Goal: Transaction & Acquisition: Purchase product/service

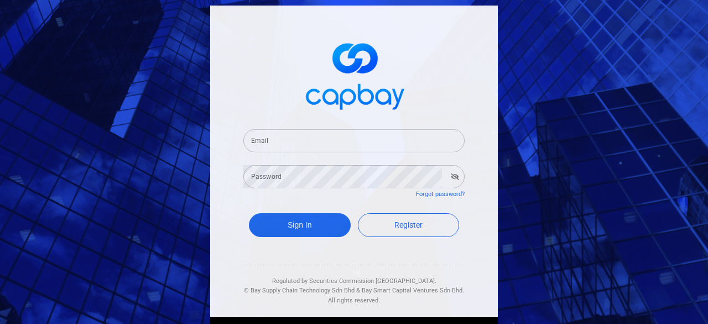
click at [289, 147] on input "Email" at bounding box center [354, 140] width 221 height 23
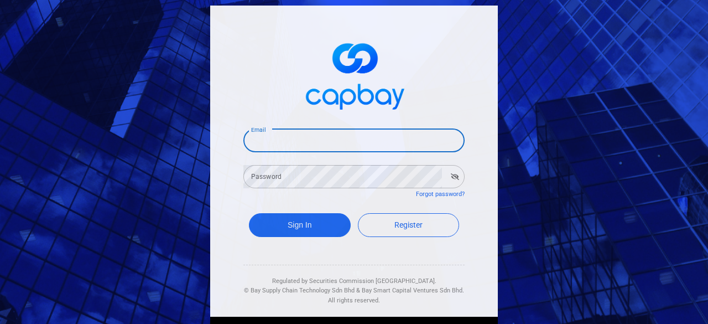
type input "[EMAIL_ADDRESS][DOMAIN_NAME]"
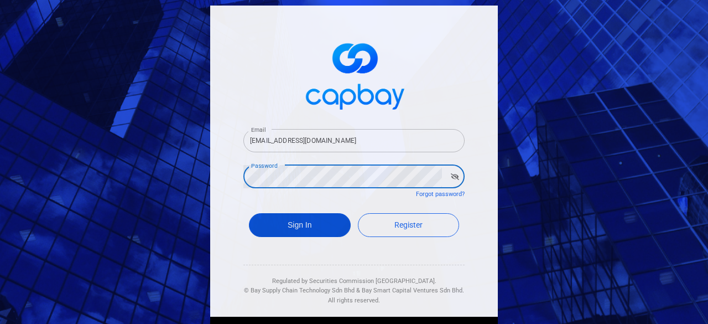
click at [304, 227] on button "Sign In" at bounding box center [300, 225] width 102 height 24
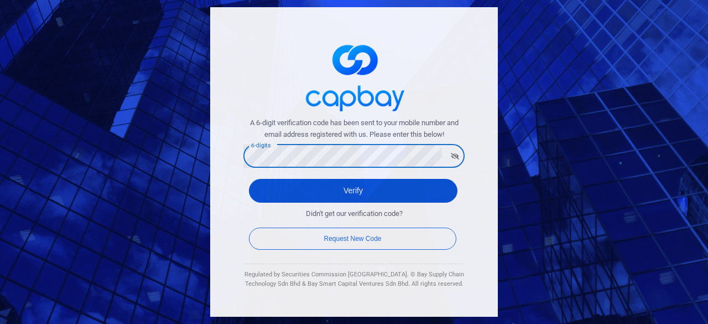
click at [324, 183] on button "Verify" at bounding box center [353, 191] width 209 height 24
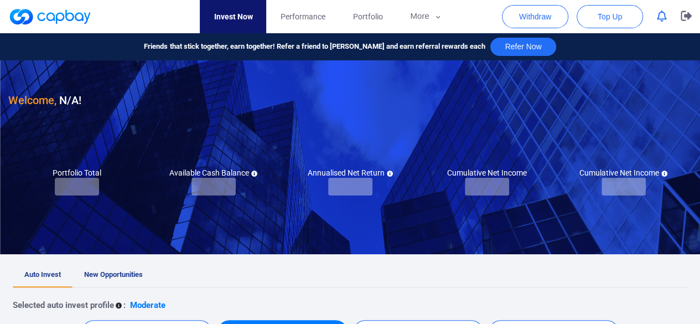
checkbox input "true"
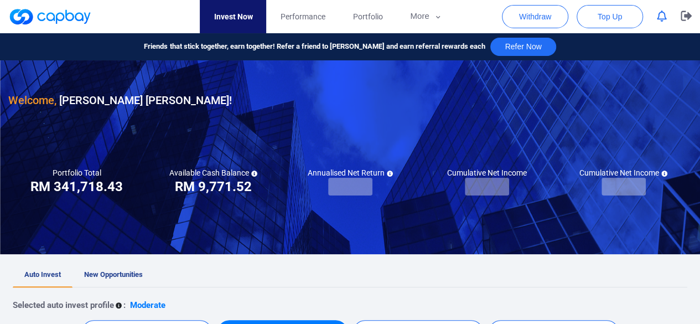
scroll to position [55, 0]
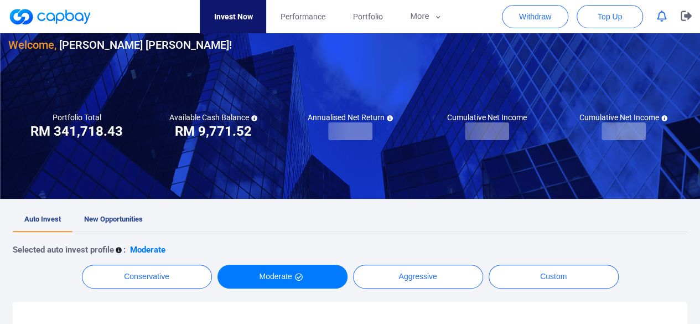
drag, startPoint x: 126, startPoint y: 215, endPoint x: 160, endPoint y: 203, distance: 36.4
click at [127, 215] on span "New Opportunities" at bounding box center [113, 219] width 59 height 8
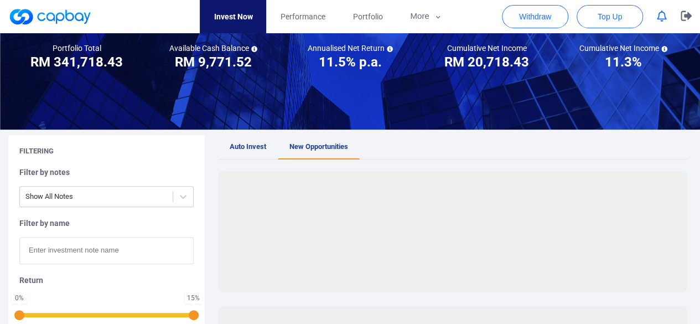
scroll to position [166, 0]
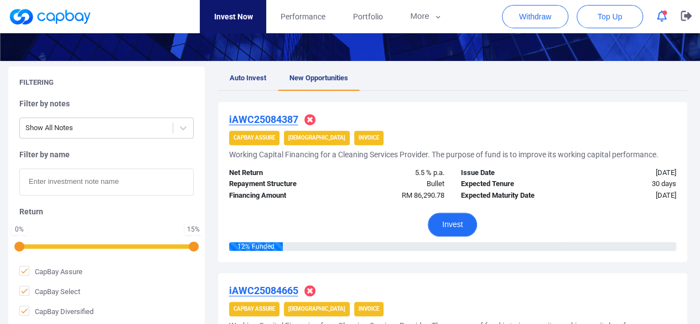
click at [455, 224] on button "Invest" at bounding box center [452, 225] width 49 height 24
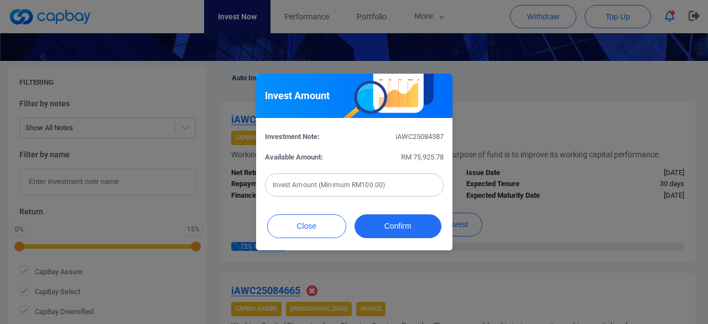
click at [320, 183] on input "text" at bounding box center [354, 184] width 179 height 23
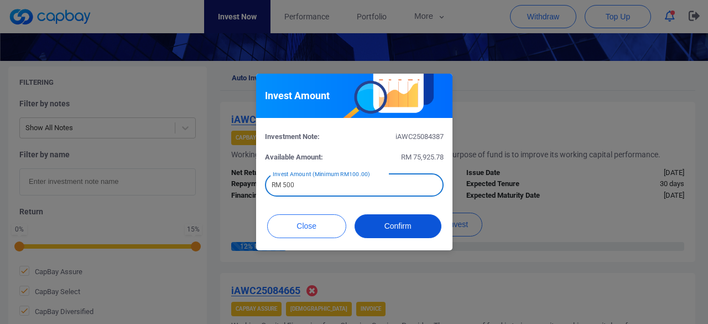
type input "RM 500"
click at [389, 229] on button "Confirm" at bounding box center [398, 226] width 87 height 24
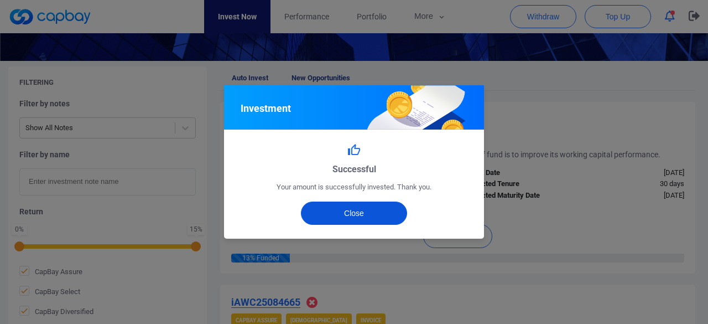
click at [335, 211] on button "Close" at bounding box center [354, 212] width 107 height 23
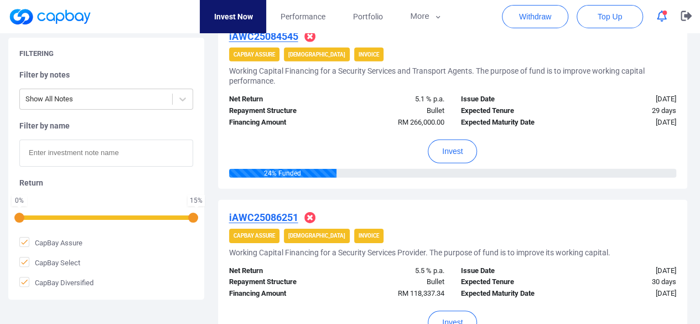
scroll to position [1716, 0]
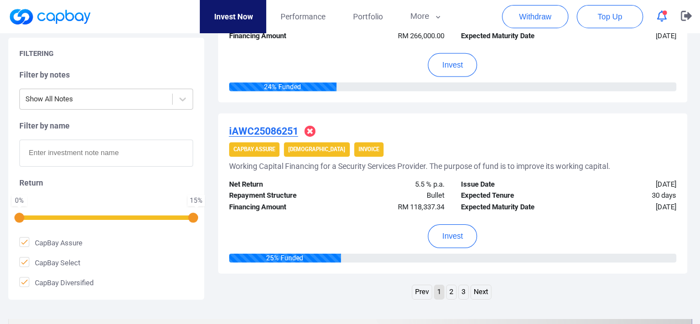
click at [450, 290] on link "2" at bounding box center [451, 292] width 9 height 14
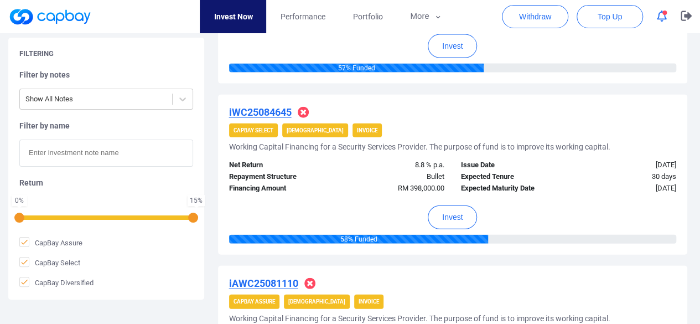
scroll to position [1202, 0]
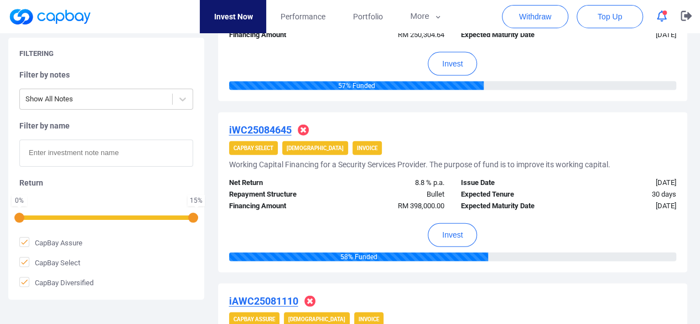
click at [278, 125] on u "iWC25084645" at bounding box center [260, 130] width 63 height 12
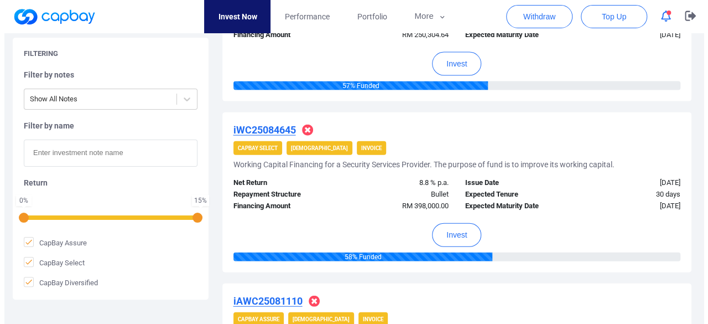
scroll to position [1192, 0]
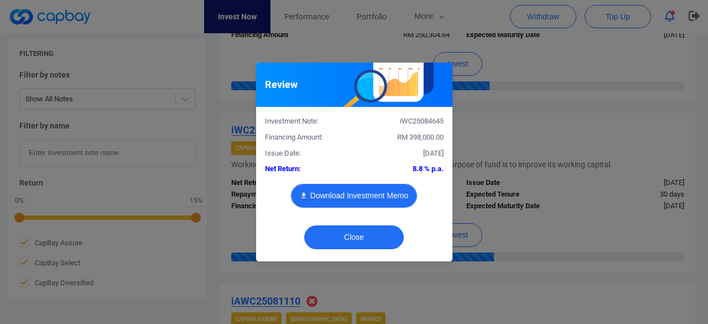
click at [361, 193] on button "Download Investment Memo" at bounding box center [354, 196] width 126 height 24
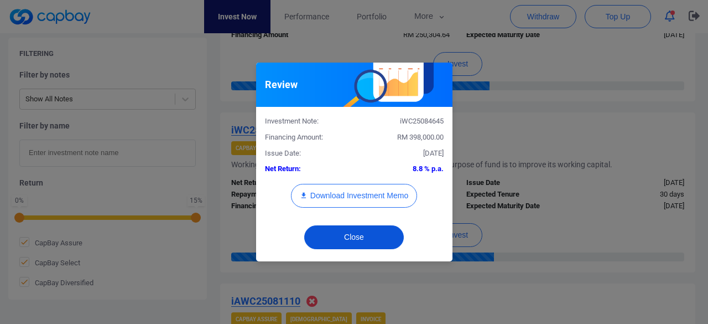
drag, startPoint x: 365, startPoint y: 229, endPoint x: 361, endPoint y: 222, distance: 8.0
click at [364, 229] on button "Close" at bounding box center [354, 237] width 100 height 24
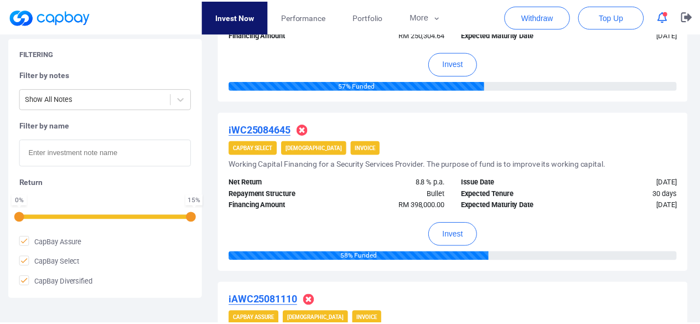
scroll to position [1202, 0]
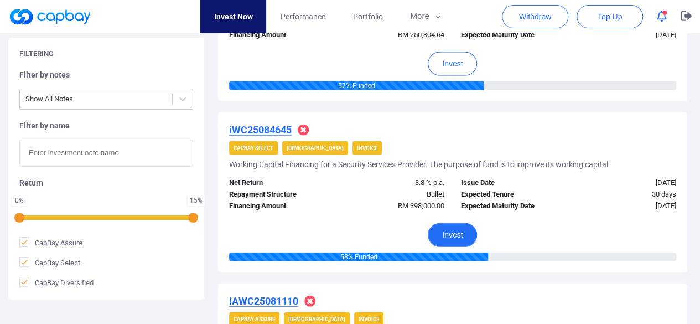
click at [447, 232] on button "Invest" at bounding box center [452, 235] width 49 height 24
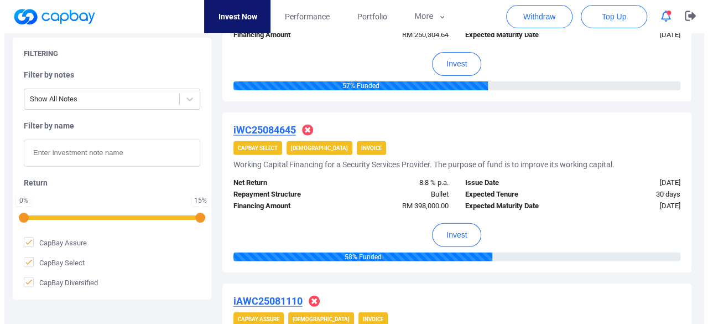
scroll to position [1192, 0]
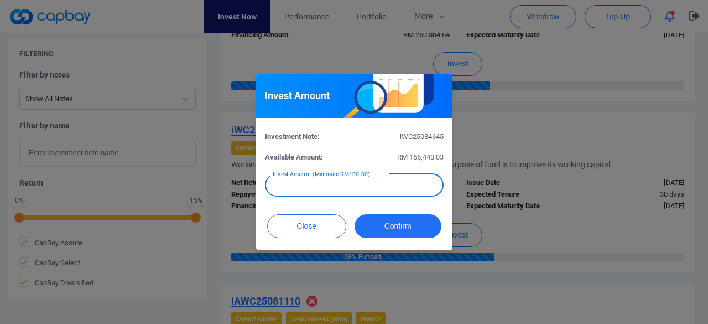
click at [298, 188] on input "text" at bounding box center [354, 184] width 179 height 23
type input "RM 1,000"
click at [402, 226] on button "Confirm" at bounding box center [398, 226] width 87 height 24
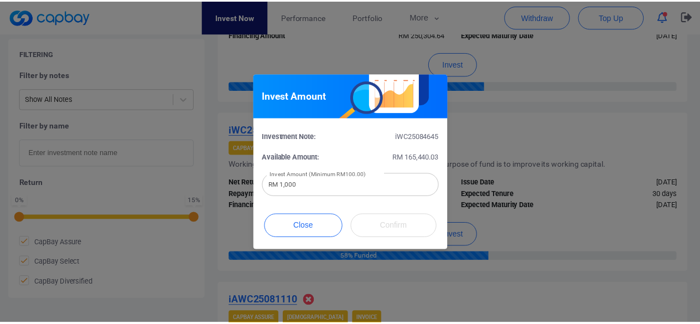
scroll to position [581, 0]
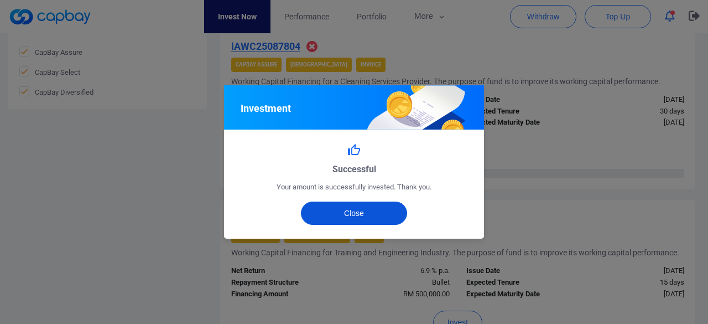
drag, startPoint x: 362, startPoint y: 214, endPoint x: 330, endPoint y: 210, distance: 32.4
click at [361, 214] on button "Close" at bounding box center [354, 212] width 107 height 23
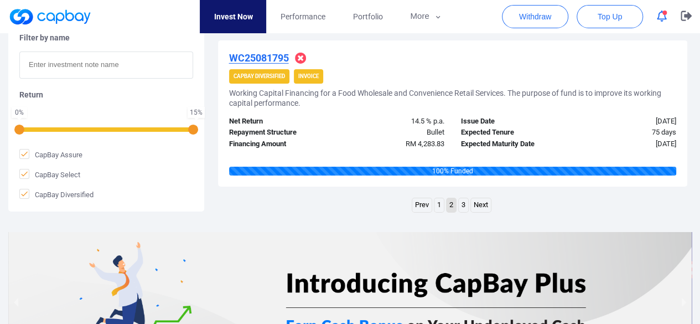
click at [465, 201] on link "3" at bounding box center [463, 205] width 9 height 14
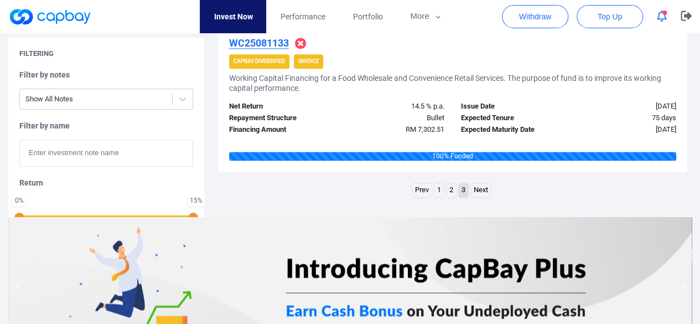
scroll to position [804, 0]
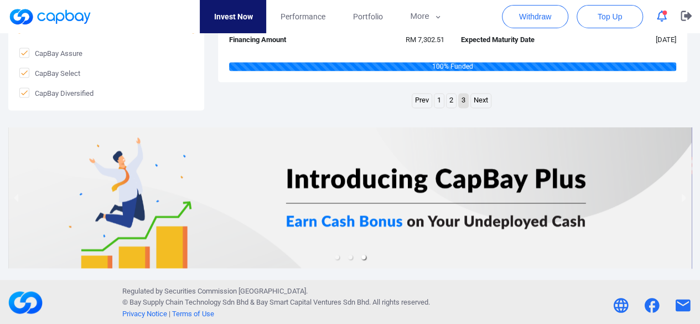
click at [448, 100] on link "2" at bounding box center [451, 101] width 9 height 14
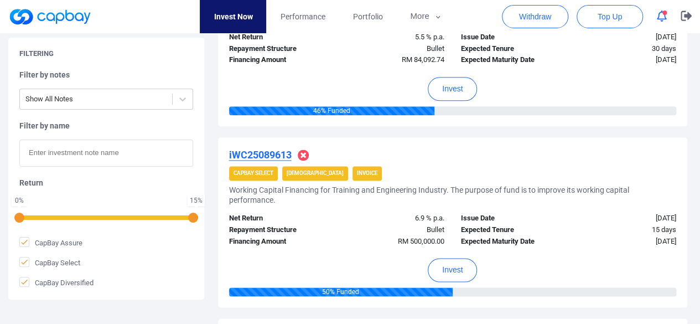
scroll to position [626, 0]
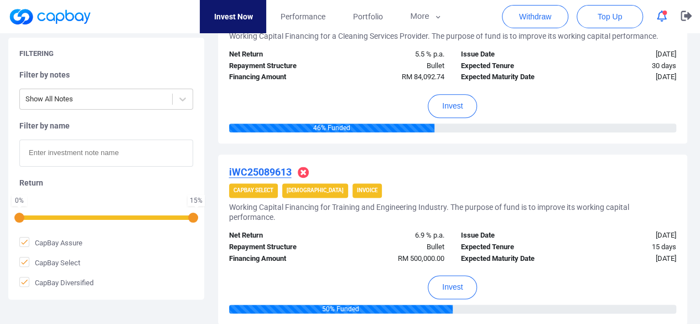
click at [273, 169] on u "iWC25089613" at bounding box center [260, 172] width 63 height 12
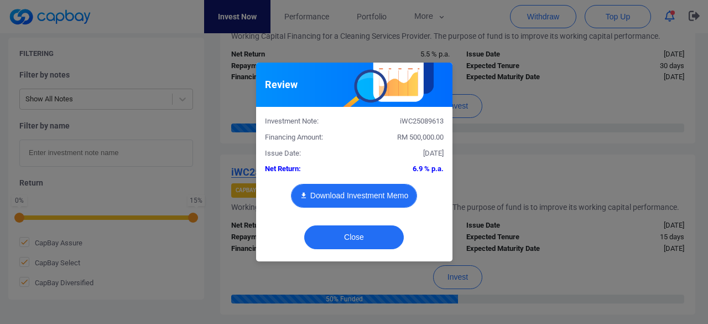
click at [371, 198] on button "Download Investment Memo" at bounding box center [354, 196] width 126 height 24
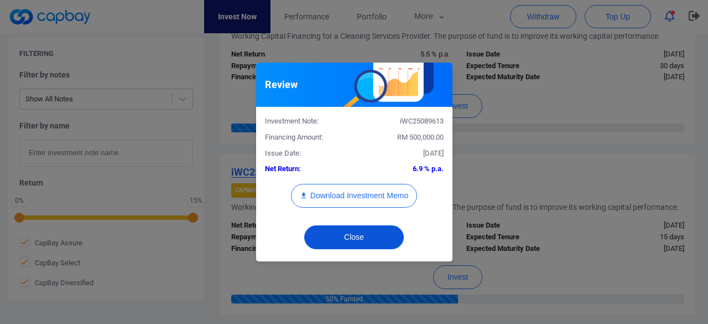
drag, startPoint x: 370, startPoint y: 239, endPoint x: 360, endPoint y: 225, distance: 16.6
click at [369, 237] on button "Close" at bounding box center [354, 237] width 100 height 24
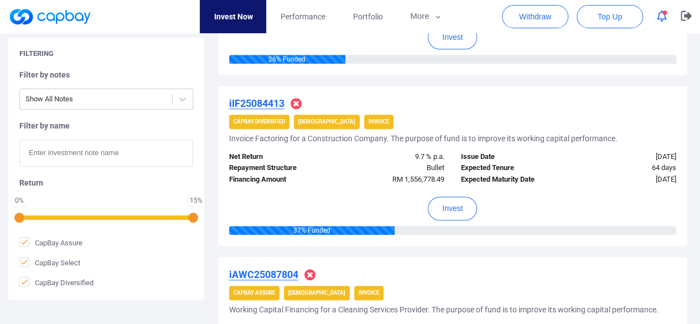
scroll to position [294, 0]
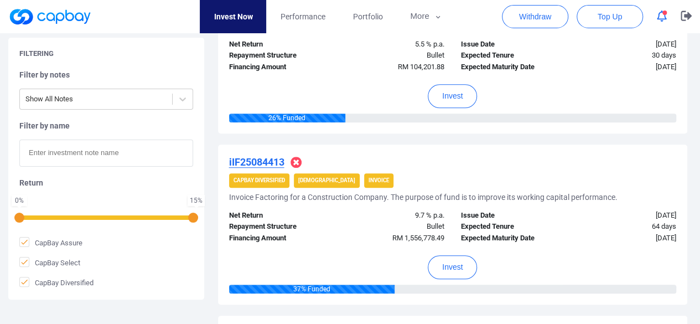
click at [276, 159] on u "iIF25084413" at bounding box center [256, 162] width 55 height 12
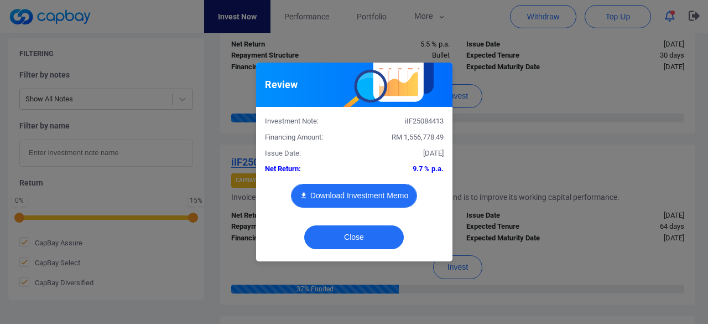
click at [386, 195] on button "Download Investment Memo" at bounding box center [354, 196] width 126 height 24
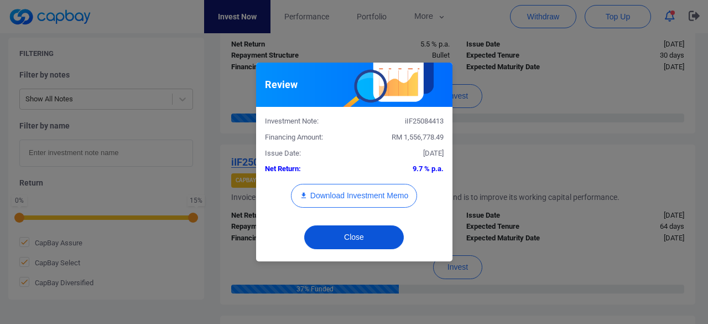
click at [360, 244] on button "Close" at bounding box center [354, 237] width 100 height 24
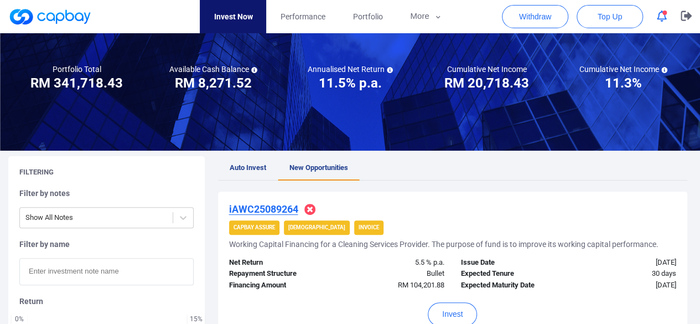
scroll to position [73, 0]
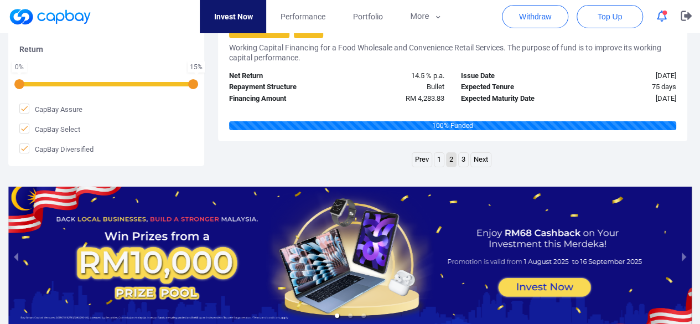
click at [437, 154] on link "1" at bounding box center [438, 160] width 9 height 14
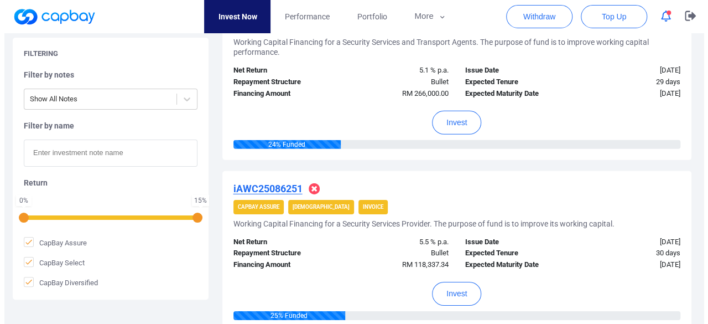
scroll to position [1737, 0]
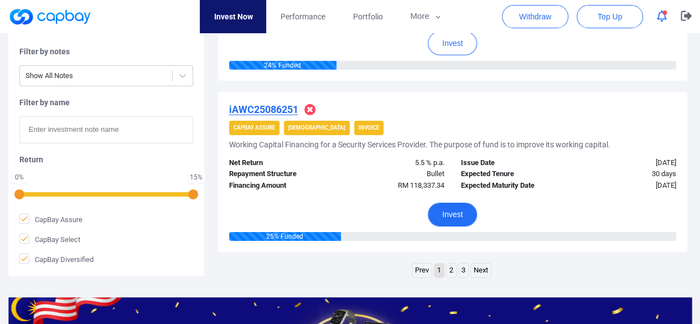
click at [456, 211] on button "Invest" at bounding box center [452, 215] width 49 height 24
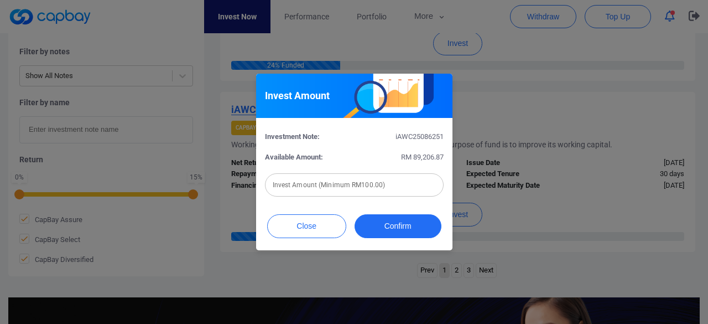
click at [292, 191] on input "text" at bounding box center [354, 184] width 179 height 23
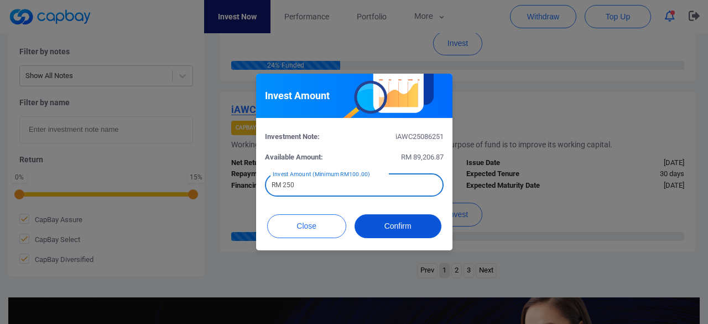
type input "RM 250"
click at [416, 225] on button "Confirm" at bounding box center [398, 226] width 87 height 24
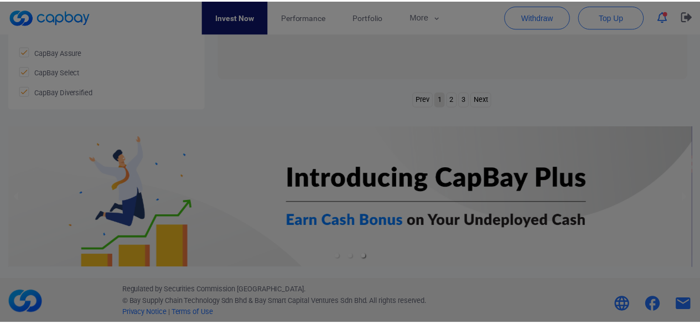
scroll to position [1689, 0]
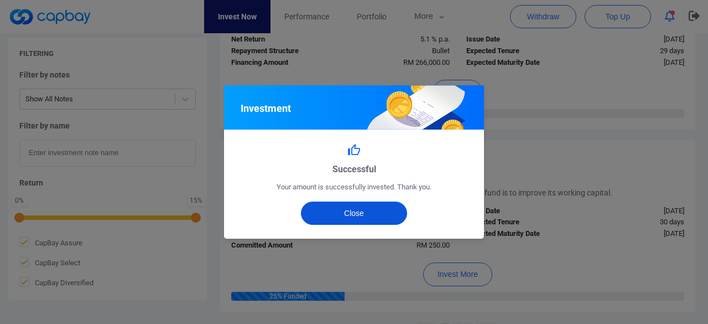
click at [368, 216] on button "Close" at bounding box center [354, 212] width 107 height 23
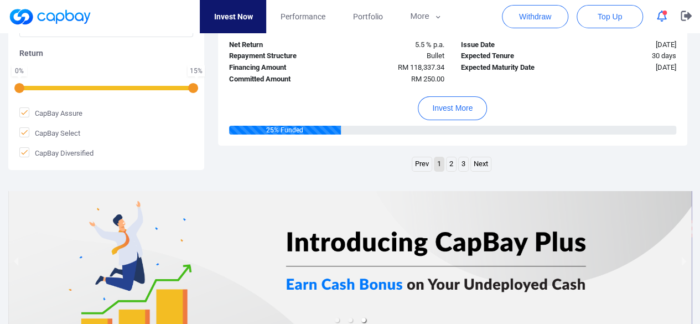
click at [450, 158] on link "2" at bounding box center [451, 164] width 9 height 14
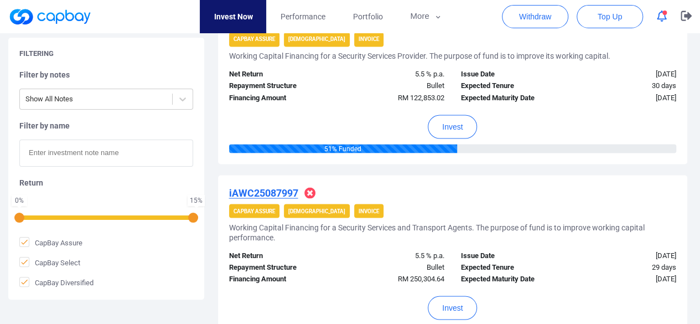
scroll to position [1014, 0]
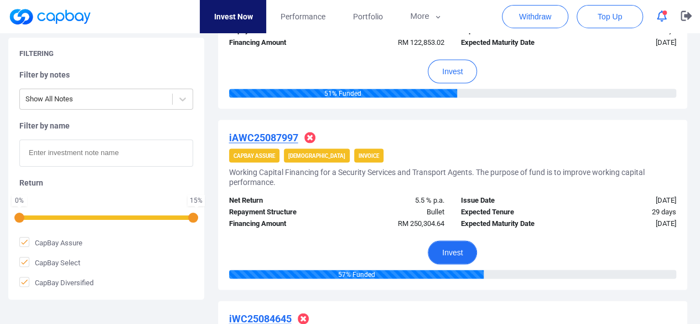
click at [448, 250] on button "Invest" at bounding box center [452, 252] width 49 height 24
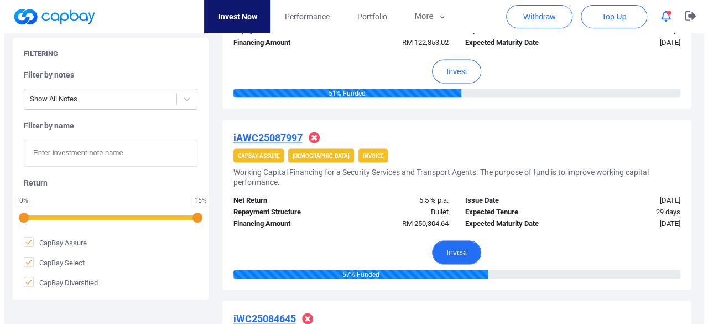
scroll to position [1004, 0]
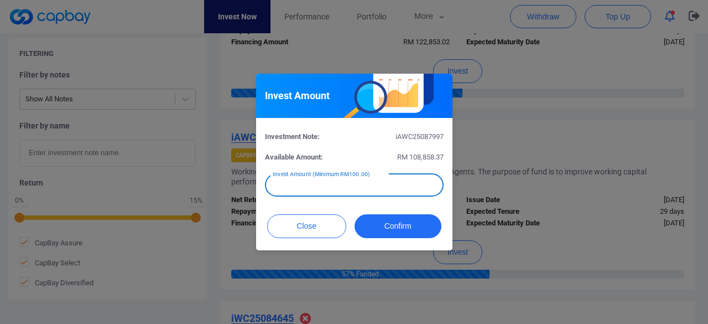
click at [316, 181] on div "Invest Amount (Minimum RM100.00) Invest Amount (Minimum RM100.00)" at bounding box center [354, 184] width 179 height 25
type input "RM 500"
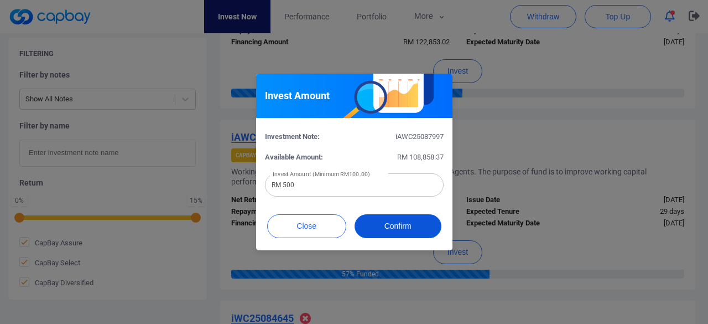
click at [392, 222] on button "Confirm" at bounding box center [398, 226] width 87 height 24
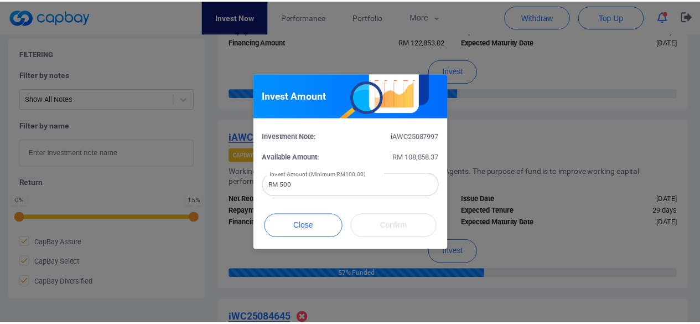
scroll to position [581, 0]
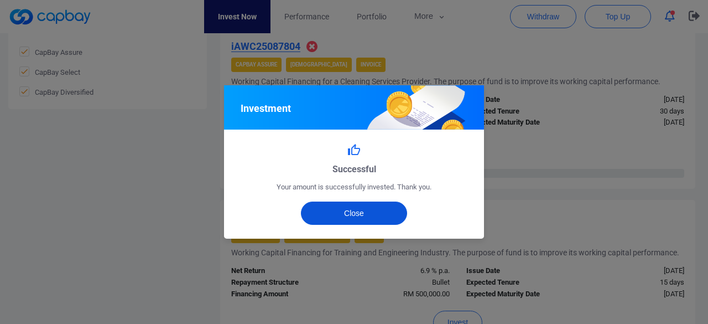
drag, startPoint x: 335, startPoint y: 210, endPoint x: 310, endPoint y: 195, distance: 28.8
click at [335, 210] on button "Close" at bounding box center [354, 212] width 107 height 23
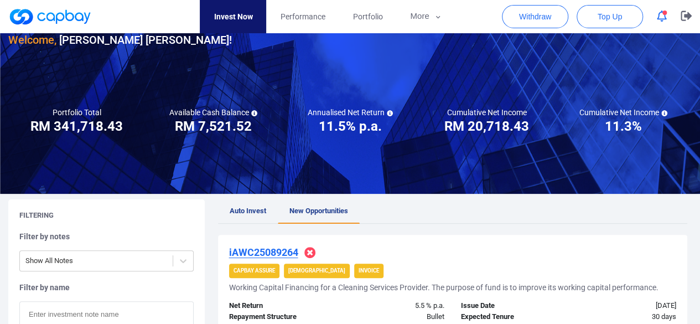
scroll to position [0, 0]
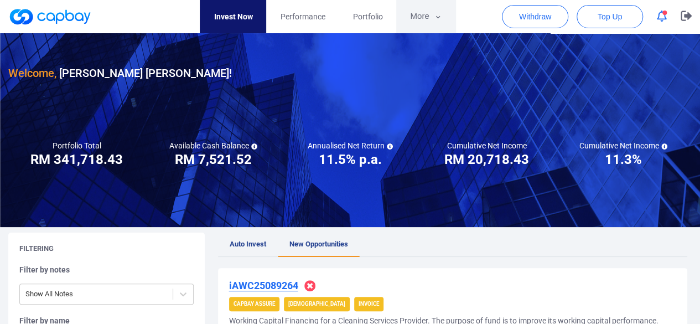
click at [416, 15] on button "More" at bounding box center [425, 16] width 59 height 33
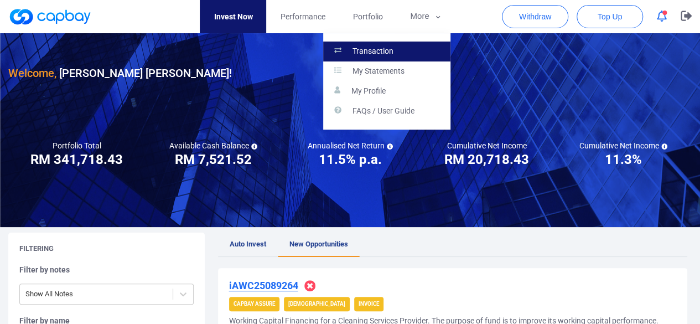
click at [381, 45] on link "Transaction" at bounding box center [386, 52] width 127 height 20
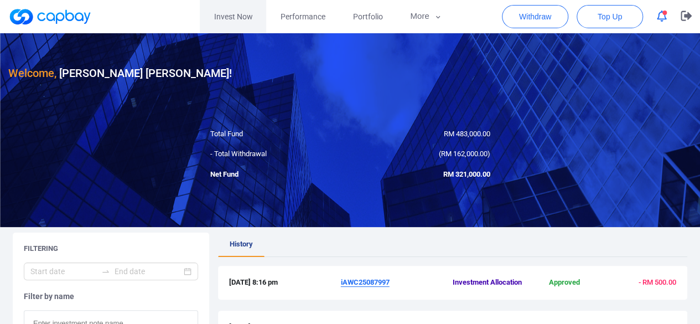
click at [235, 14] on link "Invest Now" at bounding box center [233, 16] width 66 height 33
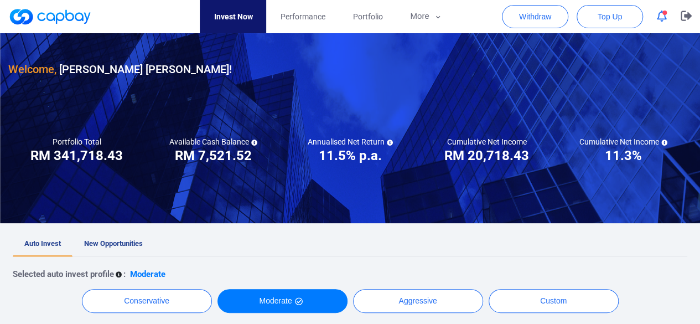
scroll to position [55, 0]
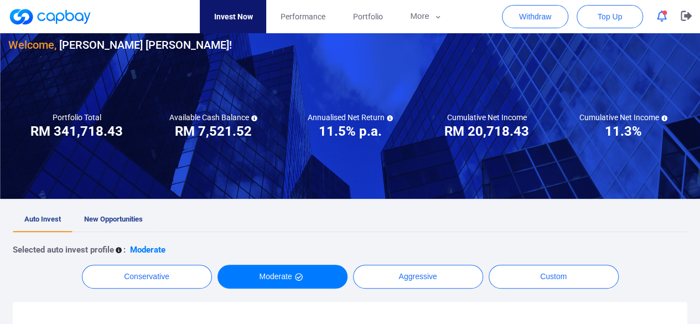
click at [116, 218] on span "New Opportunities" at bounding box center [113, 219] width 59 height 8
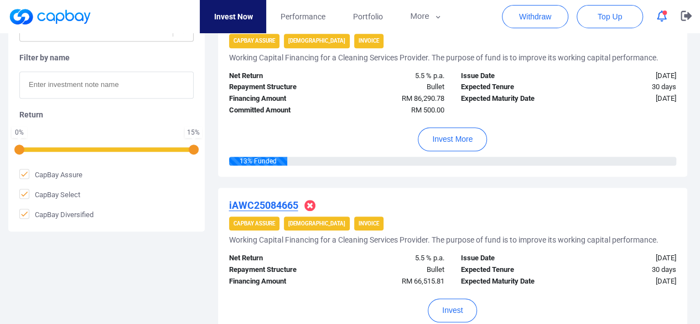
scroll to position [332, 0]
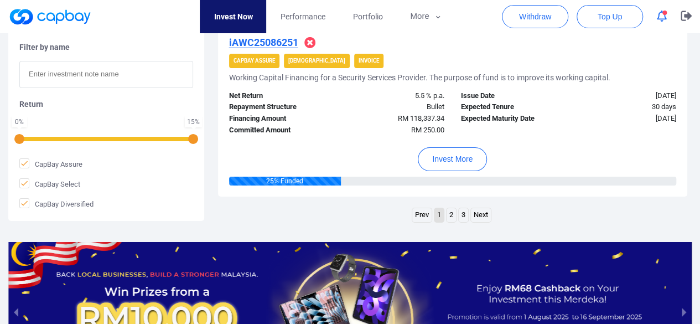
click at [452, 208] on link "2" at bounding box center [451, 215] width 9 height 14
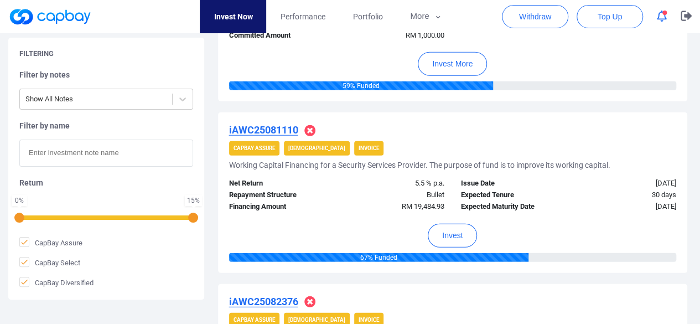
scroll to position [1413, 0]
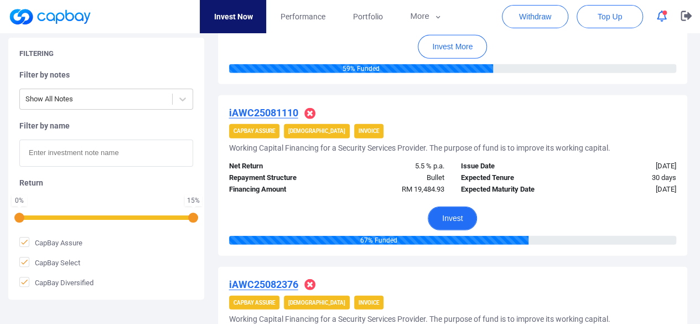
click at [443, 214] on button "Invest" at bounding box center [452, 218] width 49 height 24
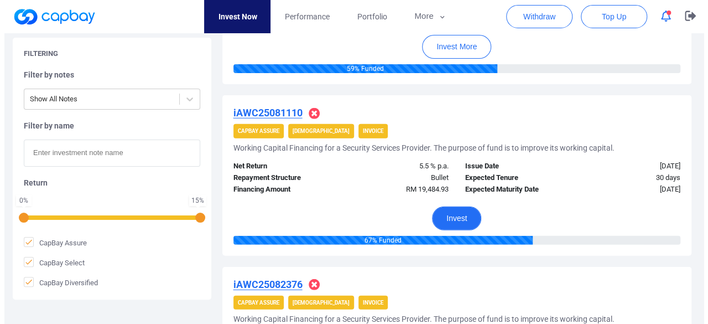
scroll to position [1403, 0]
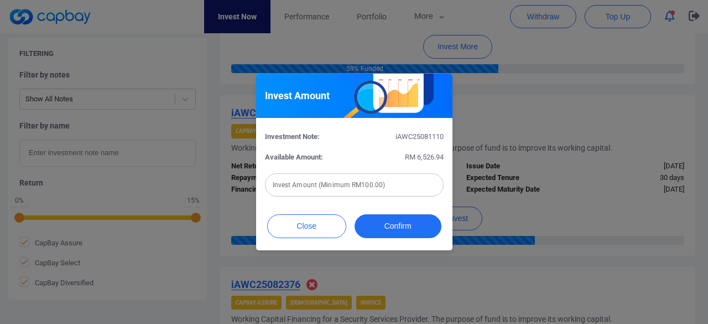
click at [292, 183] on input "text" at bounding box center [354, 184] width 179 height 23
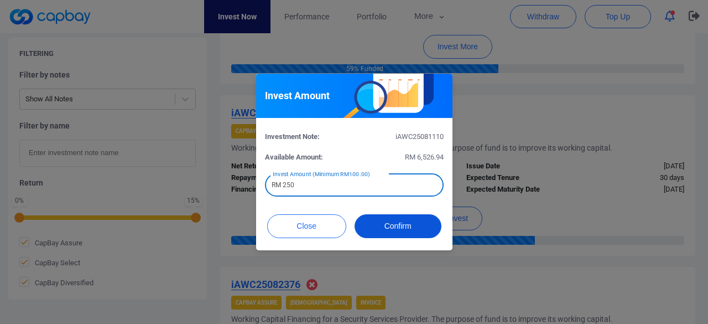
type input "RM 250"
click at [408, 221] on button "Confirm" at bounding box center [398, 226] width 87 height 24
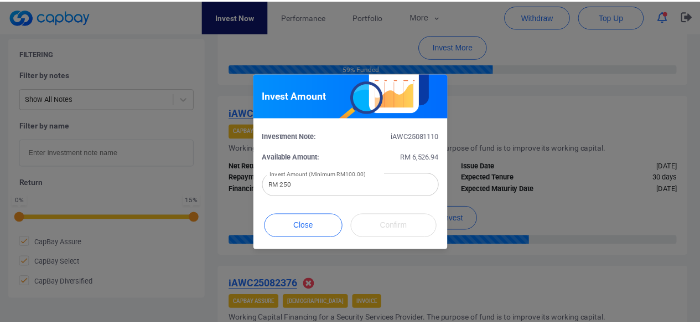
scroll to position [581, 0]
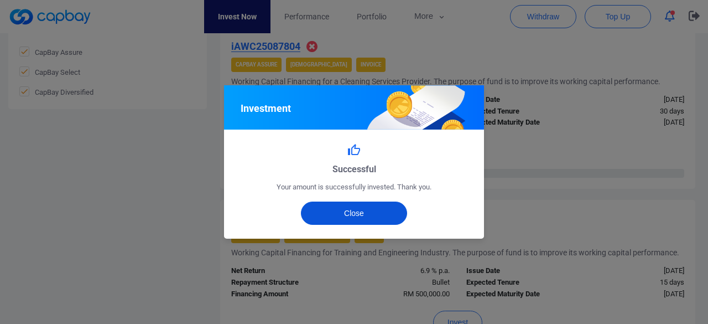
click at [357, 214] on button "Close" at bounding box center [354, 212] width 107 height 23
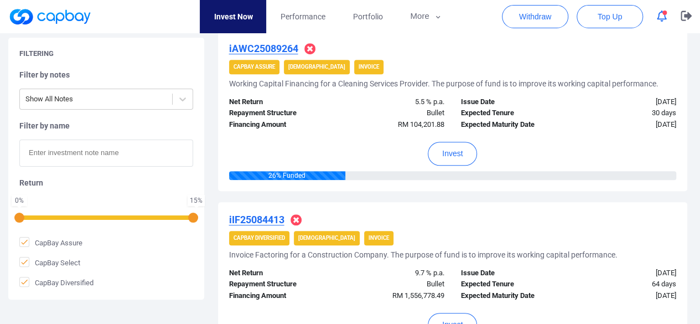
scroll to position [166, 0]
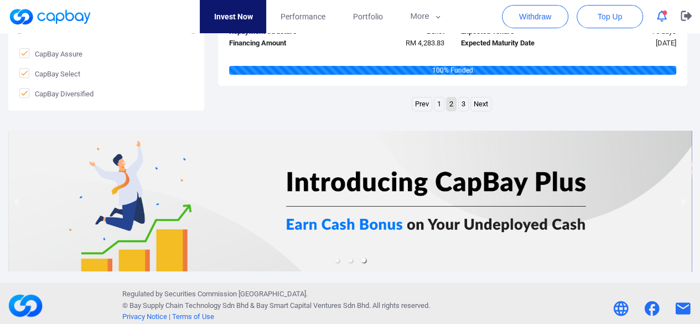
click at [438, 99] on link "1" at bounding box center [438, 104] width 9 height 14
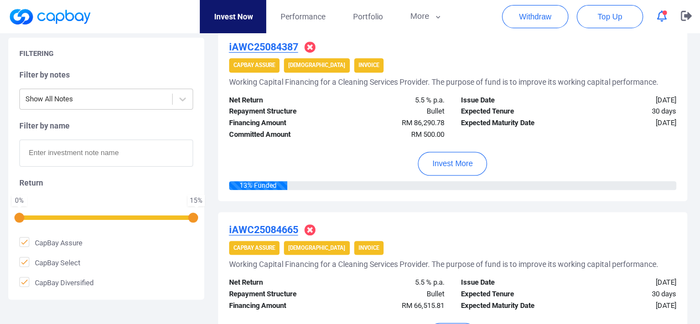
scroll to position [303, 0]
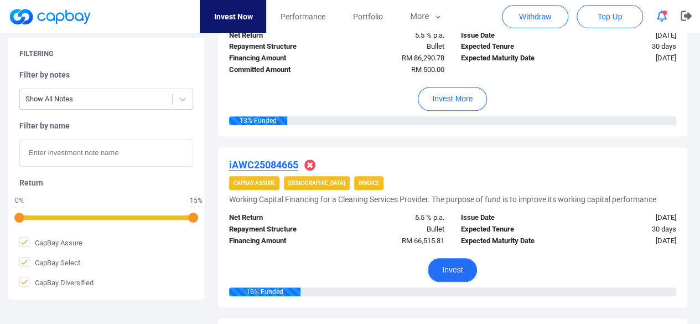
click at [453, 266] on button "Invest" at bounding box center [452, 270] width 49 height 24
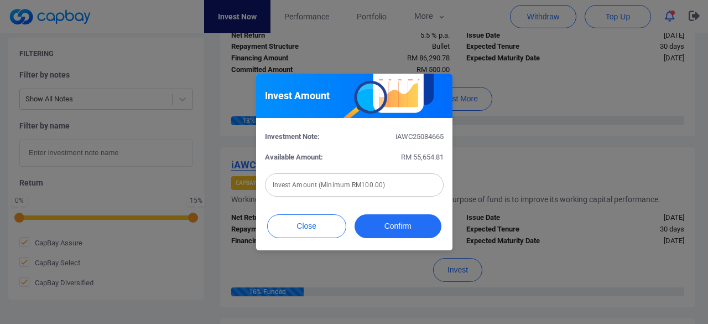
click at [293, 183] on input "text" at bounding box center [354, 184] width 179 height 23
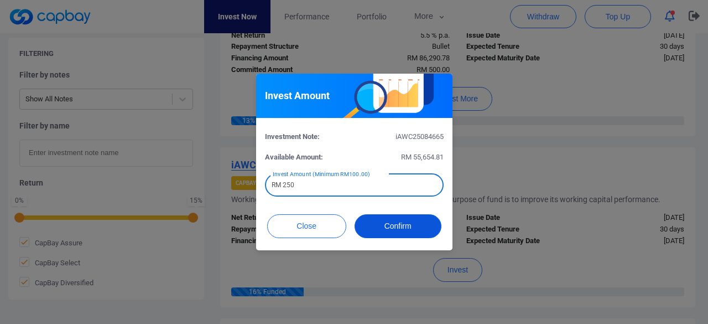
type input "RM 250"
click at [402, 221] on button "Confirm" at bounding box center [398, 226] width 87 height 24
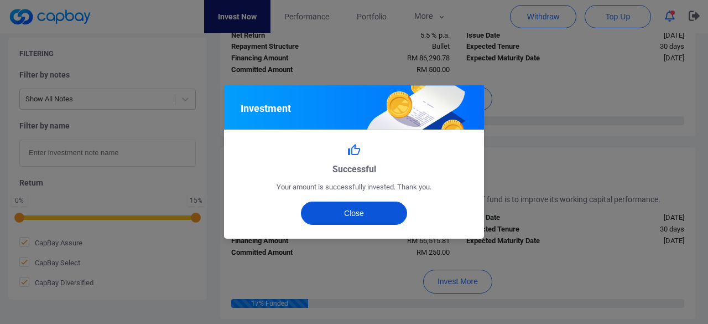
click at [348, 217] on button "Close" at bounding box center [354, 212] width 107 height 23
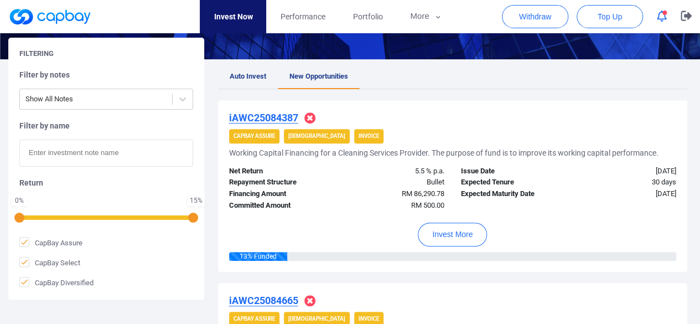
scroll to position [0, 0]
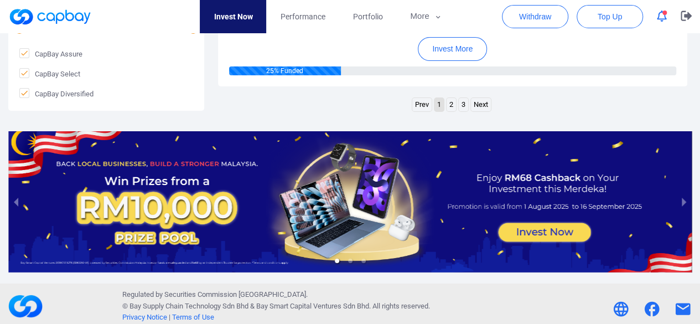
click at [449, 98] on link "2" at bounding box center [451, 105] width 9 height 14
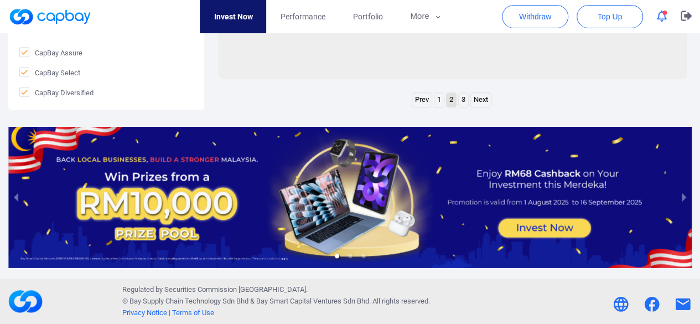
scroll to position [580, 0]
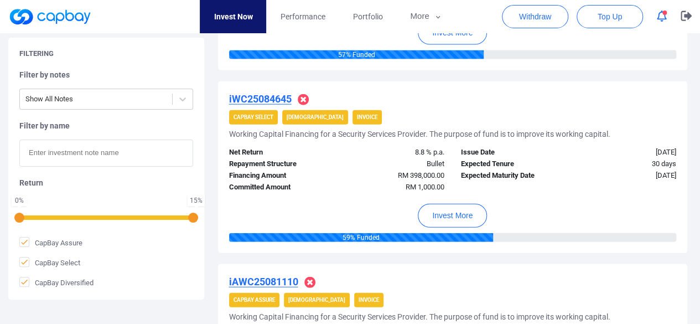
click at [273, 97] on u "iWC25084645" at bounding box center [260, 99] width 63 height 12
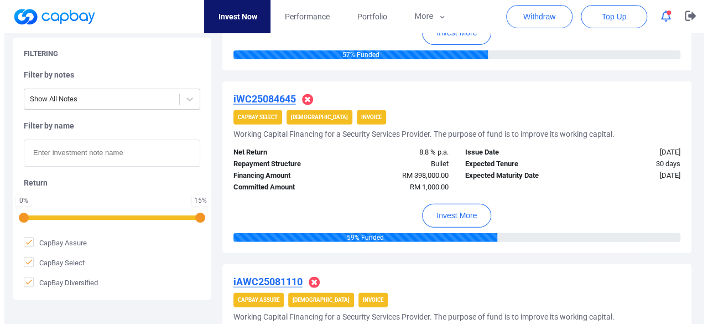
scroll to position [1234, 0]
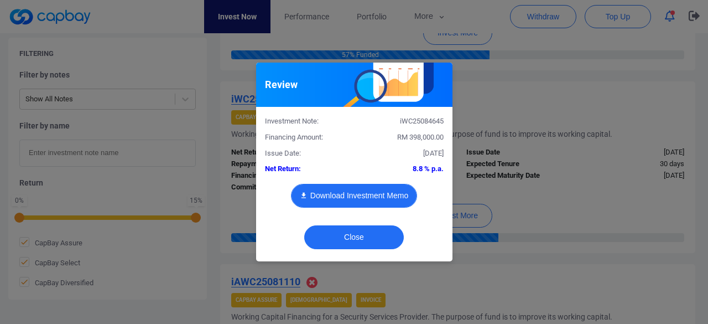
click at [375, 198] on button "Download Investment Memo" at bounding box center [354, 196] width 126 height 24
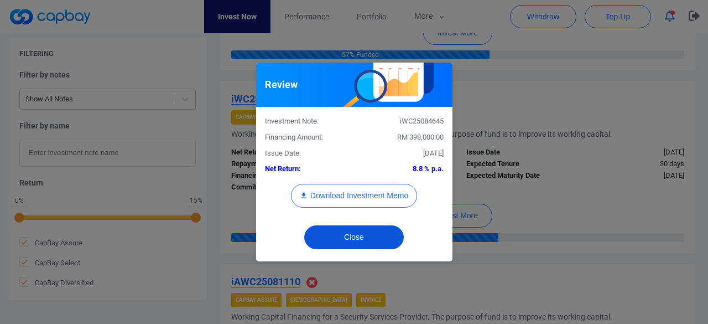
click at [357, 241] on button "Close" at bounding box center [354, 237] width 100 height 24
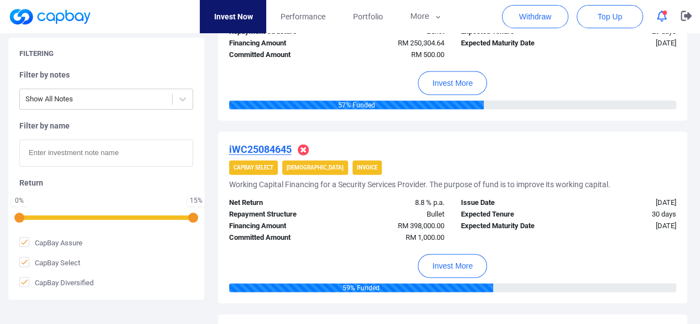
scroll to position [1273, 0]
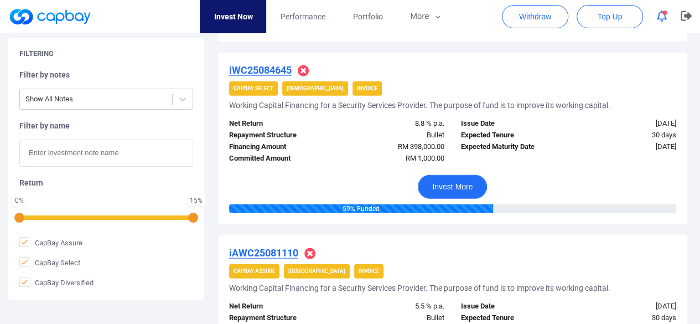
click at [459, 185] on button "Invest More" at bounding box center [452, 187] width 69 height 24
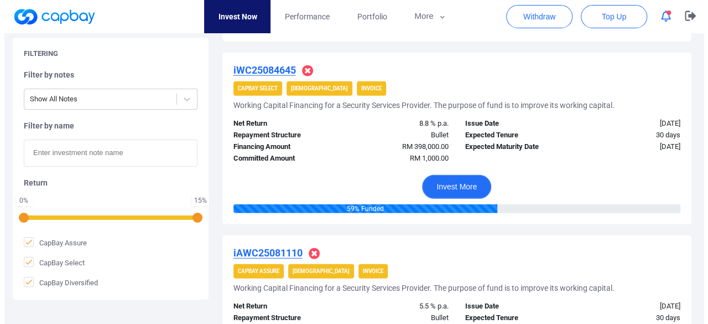
scroll to position [1263, 0]
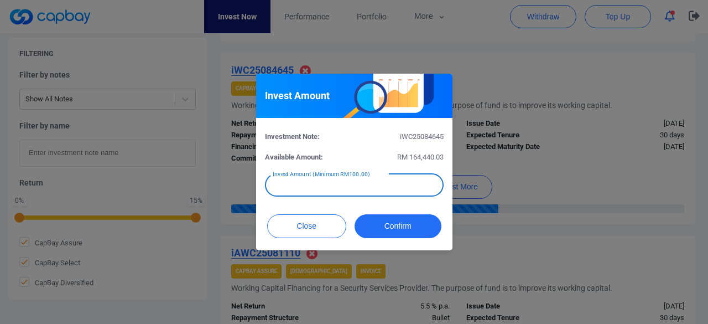
click at [322, 189] on input "text" at bounding box center [354, 184] width 179 height 23
type input "RM 500"
click at [407, 225] on button "Confirm" at bounding box center [398, 226] width 87 height 24
